Goal: Task Accomplishment & Management: Manage account settings

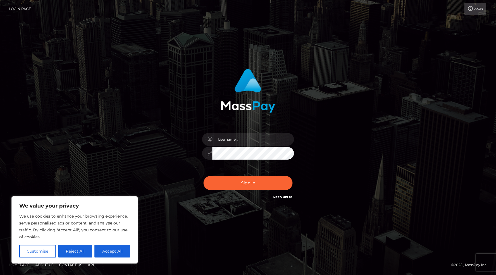
click at [268, 146] on div at bounding box center [248, 151] width 100 height 44
click at [268, 141] on input "text" at bounding box center [253, 139] width 82 height 13
type input "[EMAIL_ADDRESS][DOMAIN_NAME]"
click at [101, 251] on button "Accept All" at bounding box center [112, 251] width 36 height 13
checkbox input "true"
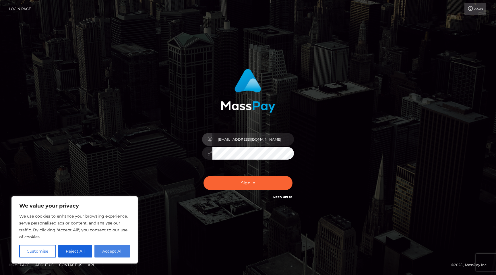
checkbox input "true"
